Goal: Find contact information: Find contact information

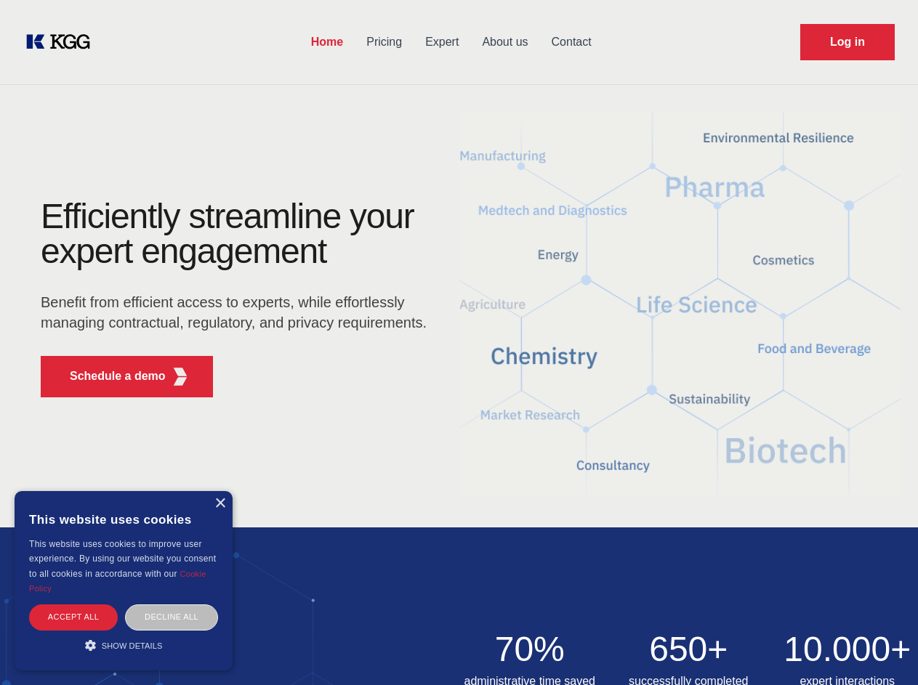
click at [459, 342] on div "Efficiently streamline your expert engagement Benefit from efficient access to …" at bounding box center [238, 304] width 442 height 210
click at [109, 376] on p "Schedule a demo" at bounding box center [118, 376] width 96 height 17
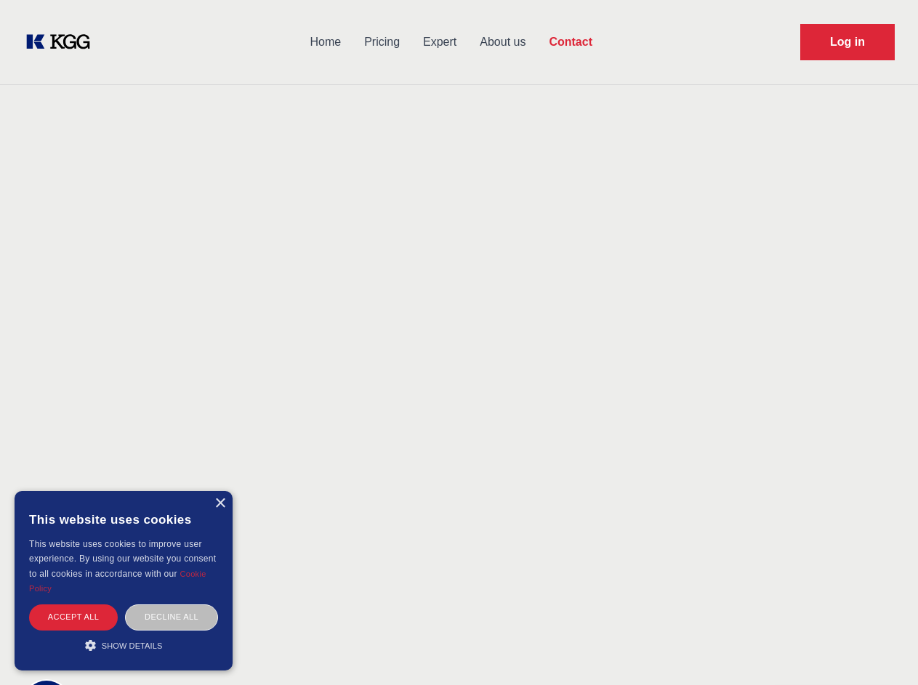
click at [219, 504] on div "× This website uses cookies This website uses cookies to improve user experienc…" at bounding box center [124, 581] width 218 height 180
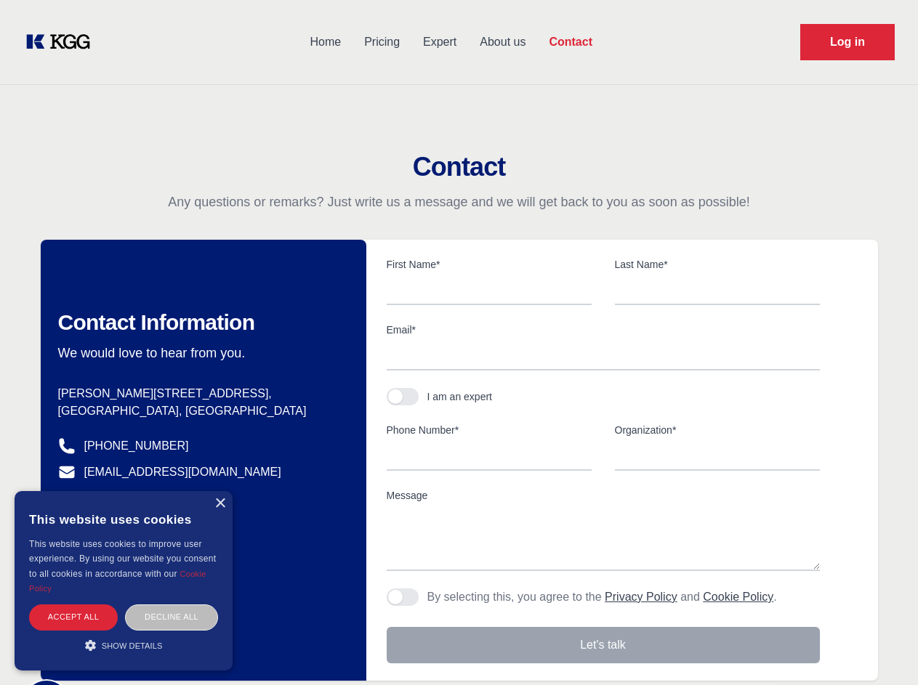
click at [73, 617] on div "Accept all" at bounding box center [73, 617] width 89 height 25
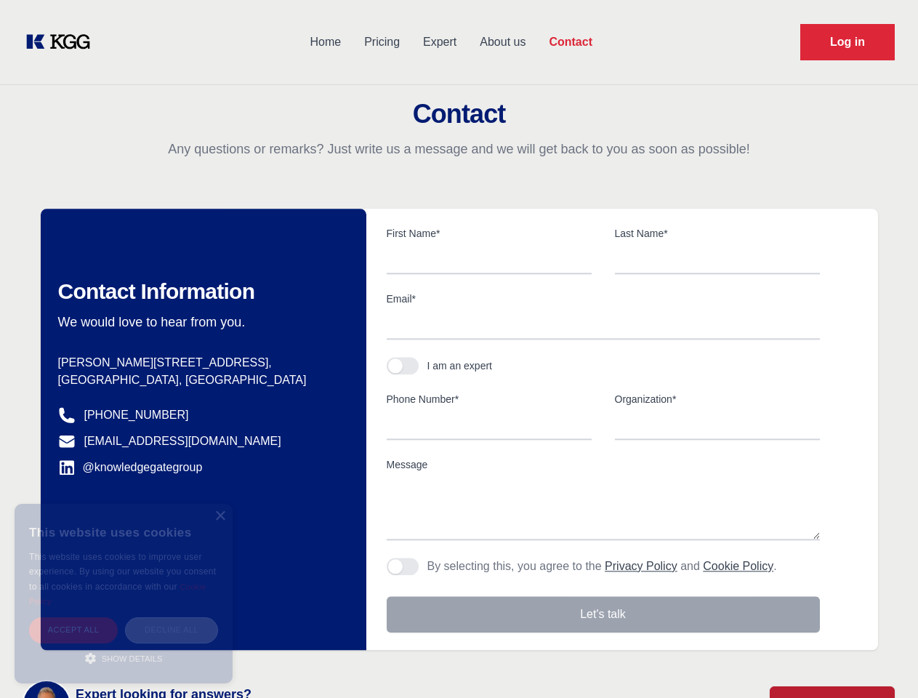
click at [172, 617] on div "Decline all" at bounding box center [171, 629] width 93 height 25
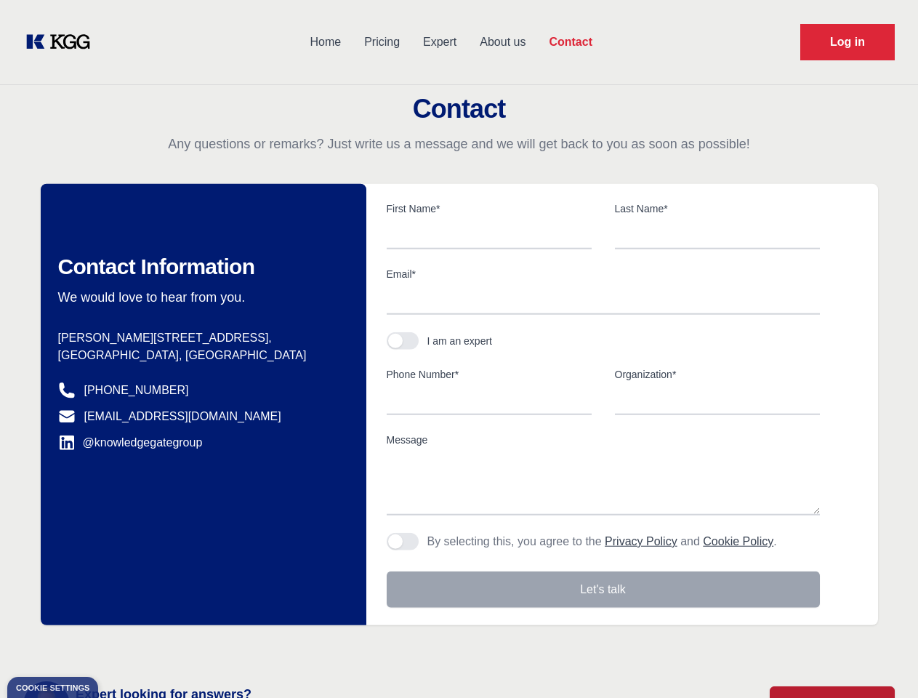
click at [124, 645] on main "Contact Any questions or remarks? Just write us a message and we will get back …" at bounding box center [459, 378] width 918 height 757
